Goal: Transaction & Acquisition: Purchase product/service

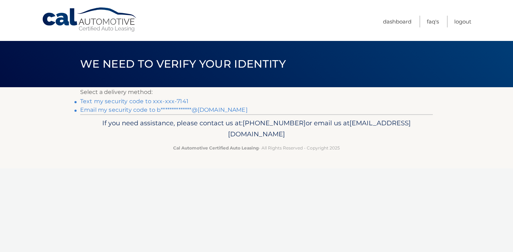
click at [216, 110] on link "**********" at bounding box center [163, 110] width 167 height 7
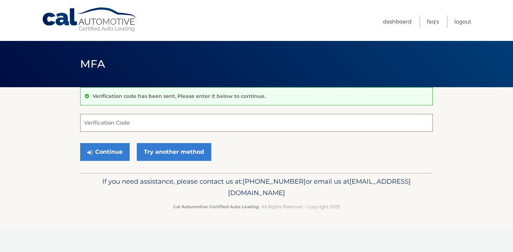
click at [92, 122] on input "Verification Code" at bounding box center [256, 123] width 353 height 18
type input "351320"
click at [104, 154] on button "Continue" at bounding box center [105, 152] width 50 height 18
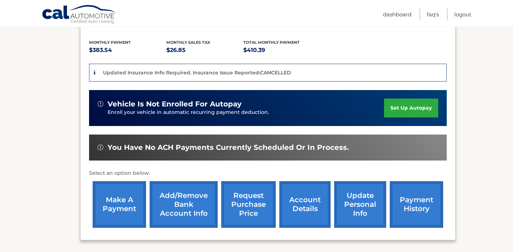
scroll to position [155, 0]
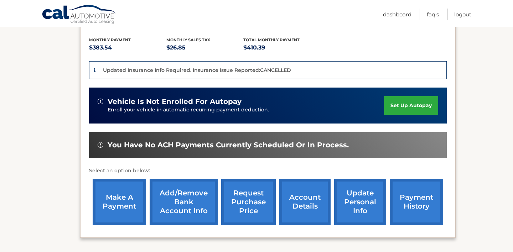
click at [112, 201] on link "make a payment" at bounding box center [119, 202] width 53 height 47
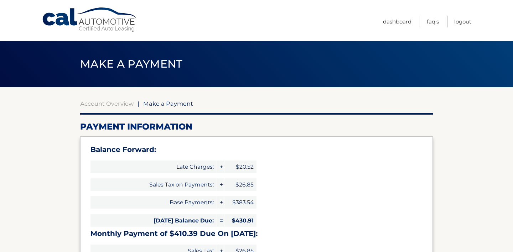
type input "841.30"
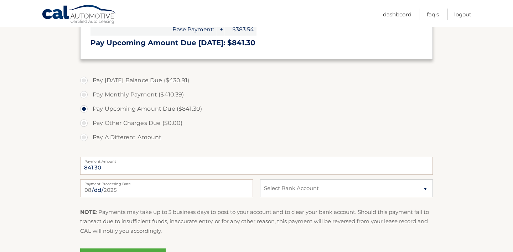
scroll to position [240, 0]
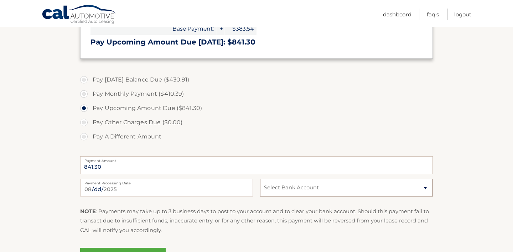
click at [296, 186] on select "Select Bank Account Checking TRUIST BANK *****2140 Checking TD BANK, NA *****41…" at bounding box center [346, 188] width 173 height 18
select select "NjVhZDRiNmQtYjJkNy00MTAzLTk2ZTEtOWY1ODc1Mjc5MDVk"
click at [260, 179] on select "Select Bank Account Checking TRUIST BANK *****2140 Checking TD BANK, NA *****41…" at bounding box center [346, 188] width 173 height 18
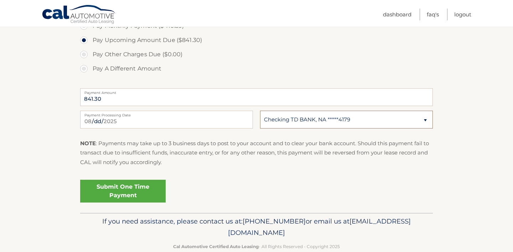
scroll to position [311, 0]
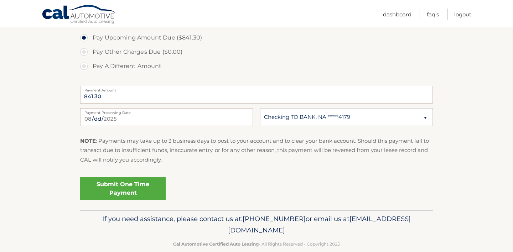
click at [119, 189] on link "Submit One Time Payment" at bounding box center [122, 188] width 85 height 23
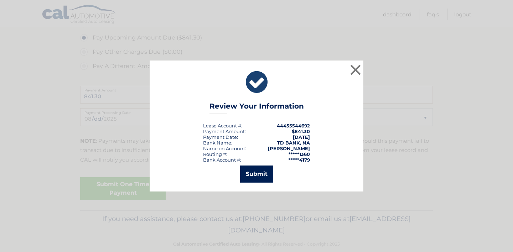
click at [255, 175] on button "Submit" at bounding box center [256, 174] width 33 height 17
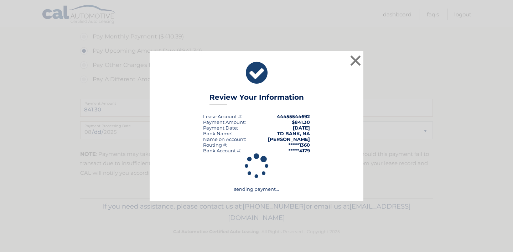
scroll to position [297, 0]
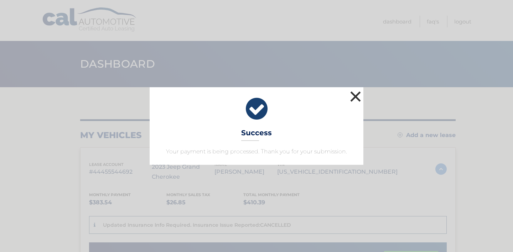
click at [356, 97] on button "×" at bounding box center [355, 96] width 14 height 14
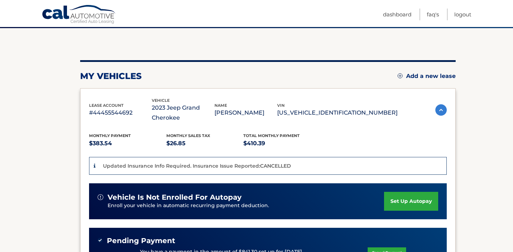
scroll to position [63, 0]
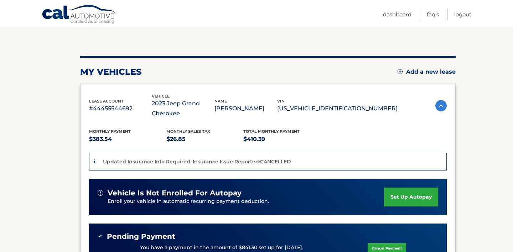
click at [92, 162] on div "Updated Insurance Info Required. Insurance Issue Reported:CANCELLED" at bounding box center [268, 162] width 358 height 18
click at [94, 162] on icon at bounding box center [95, 161] width 2 height 5
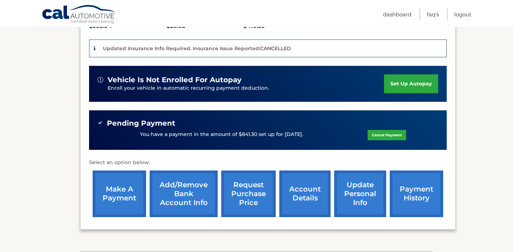
scroll to position [181, 0]
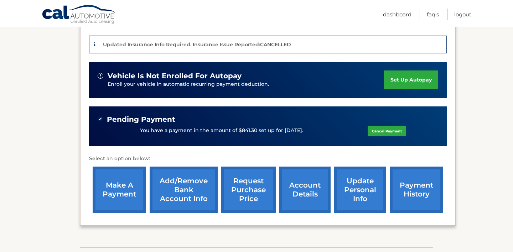
click at [352, 183] on link "update personal info" at bounding box center [360, 190] width 52 height 47
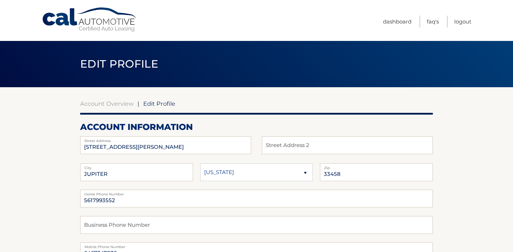
scroll to position [26, 0]
